Goal: Navigation & Orientation: Understand site structure

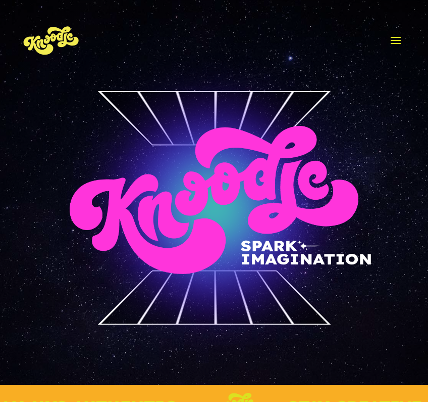
click at [396, 39] on span at bounding box center [396, 40] width 16 height 16
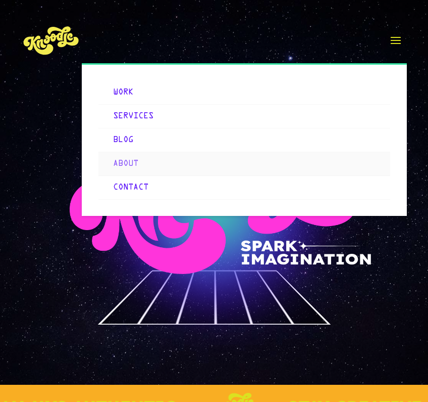
click at [136, 163] on link "About" at bounding box center [245, 164] width 292 height 24
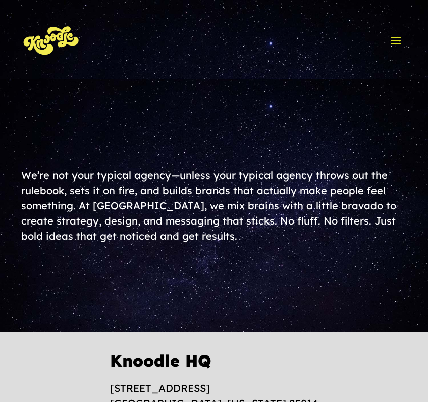
click at [395, 41] on span at bounding box center [396, 40] width 16 height 16
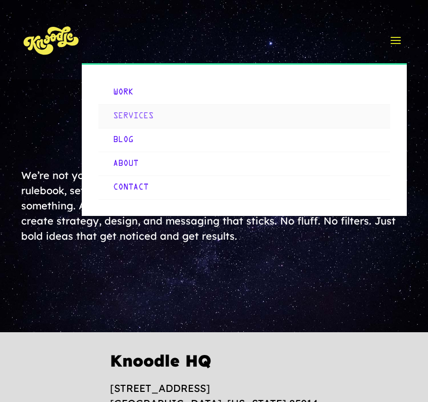
click at [133, 116] on link "Services" at bounding box center [245, 117] width 292 height 24
